Goal: Book appointment/travel/reservation

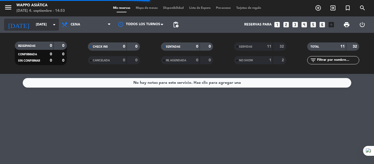
click at [39, 24] on input "[DATE]" at bounding box center [56, 24] width 46 height 9
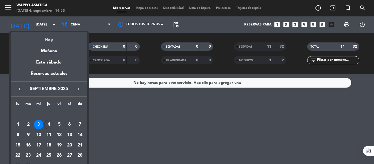
click at [48, 38] on div "Hoy" at bounding box center [49, 37] width 77 height 11
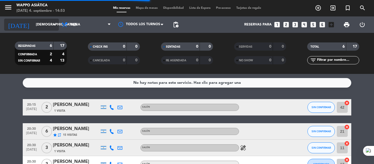
click at [38, 25] on input "[DEMOGRAPHIC_DATA][DATE]" at bounding box center [56, 24] width 46 height 9
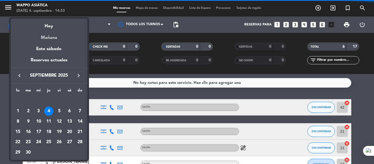
click at [43, 38] on div "Mañana" at bounding box center [49, 35] width 77 height 11
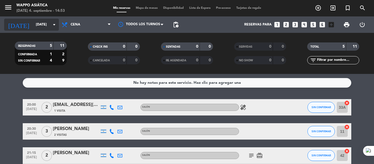
click at [40, 23] on input "[DATE]" at bounding box center [56, 24] width 46 height 9
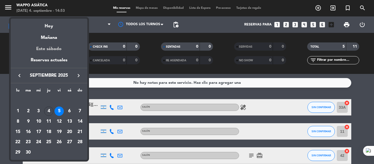
click at [45, 51] on div "Este sábado" at bounding box center [49, 48] width 77 height 15
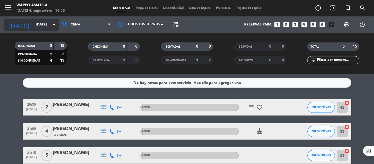
click at [41, 22] on input "[DATE]" at bounding box center [56, 24] width 46 height 9
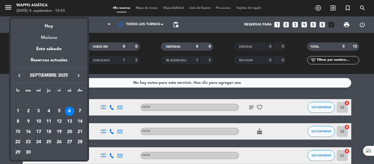
click at [51, 39] on div "Mañana" at bounding box center [49, 35] width 77 height 11
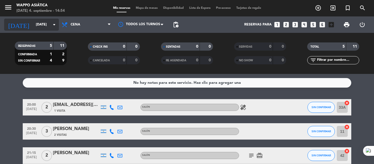
click at [33, 27] on input "[DATE]" at bounding box center [56, 24] width 46 height 9
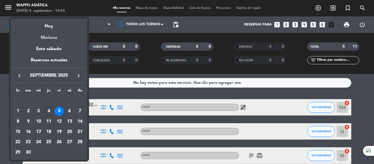
click at [56, 30] on div "Mañana" at bounding box center [49, 35] width 77 height 11
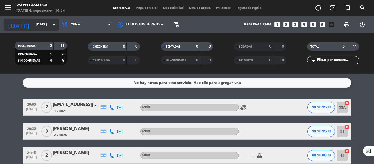
click at [51, 25] on input "[DATE]" at bounding box center [56, 24] width 46 height 9
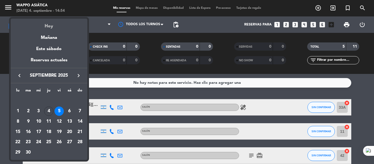
click at [47, 27] on div "Hoy" at bounding box center [49, 24] width 77 height 11
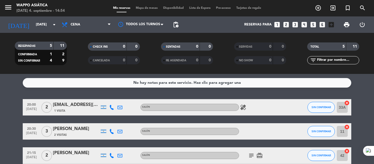
type input "[DEMOGRAPHIC_DATA][DATE]"
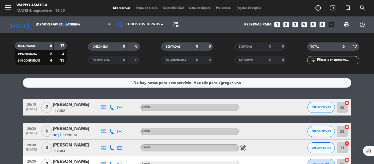
click at [101, 99] on div "No hay notas para este servicio. Haz clic para agregar una 20:15 [DATE] 2 [PERS…" at bounding box center [187, 119] width 374 height 90
